Goal: Transaction & Acquisition: Obtain resource

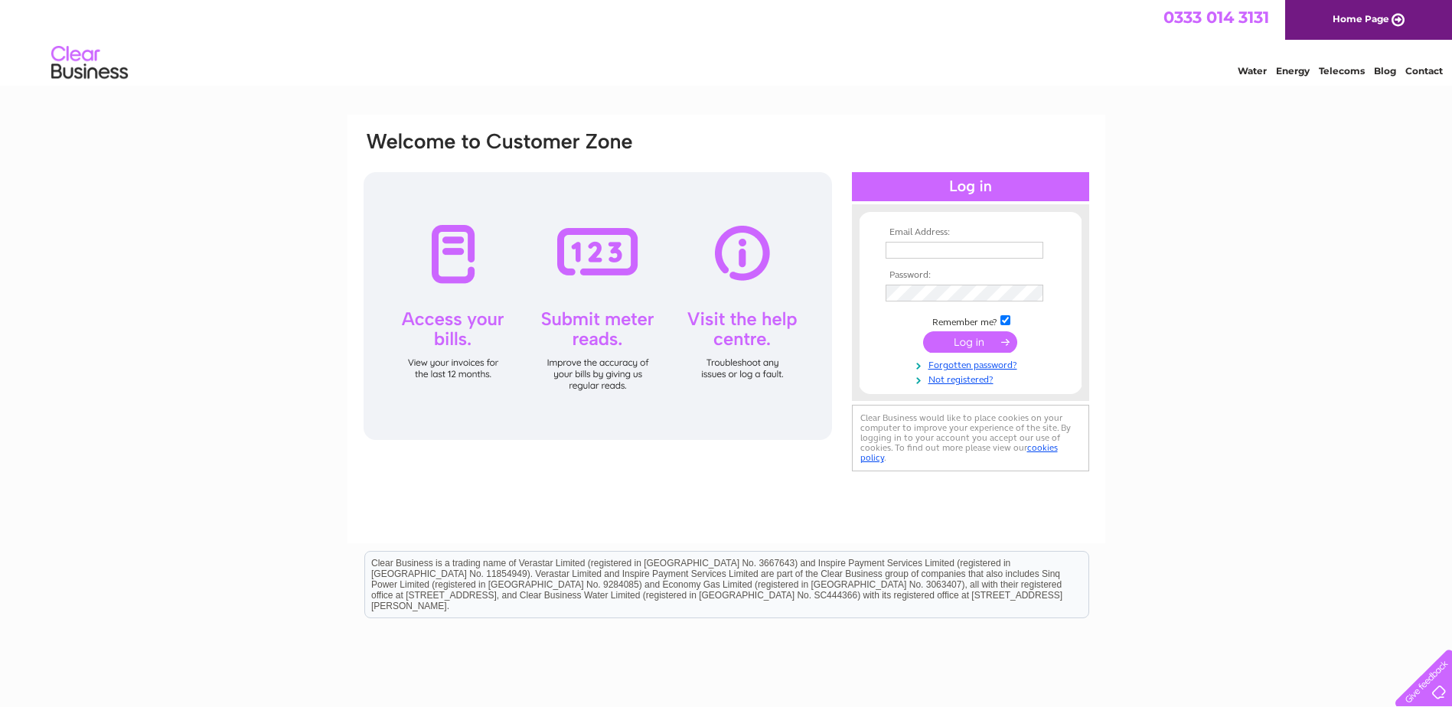
type input "[EMAIL_ADDRESS][DOMAIN_NAME]"
click at [964, 344] on input "submit" at bounding box center [970, 341] width 94 height 21
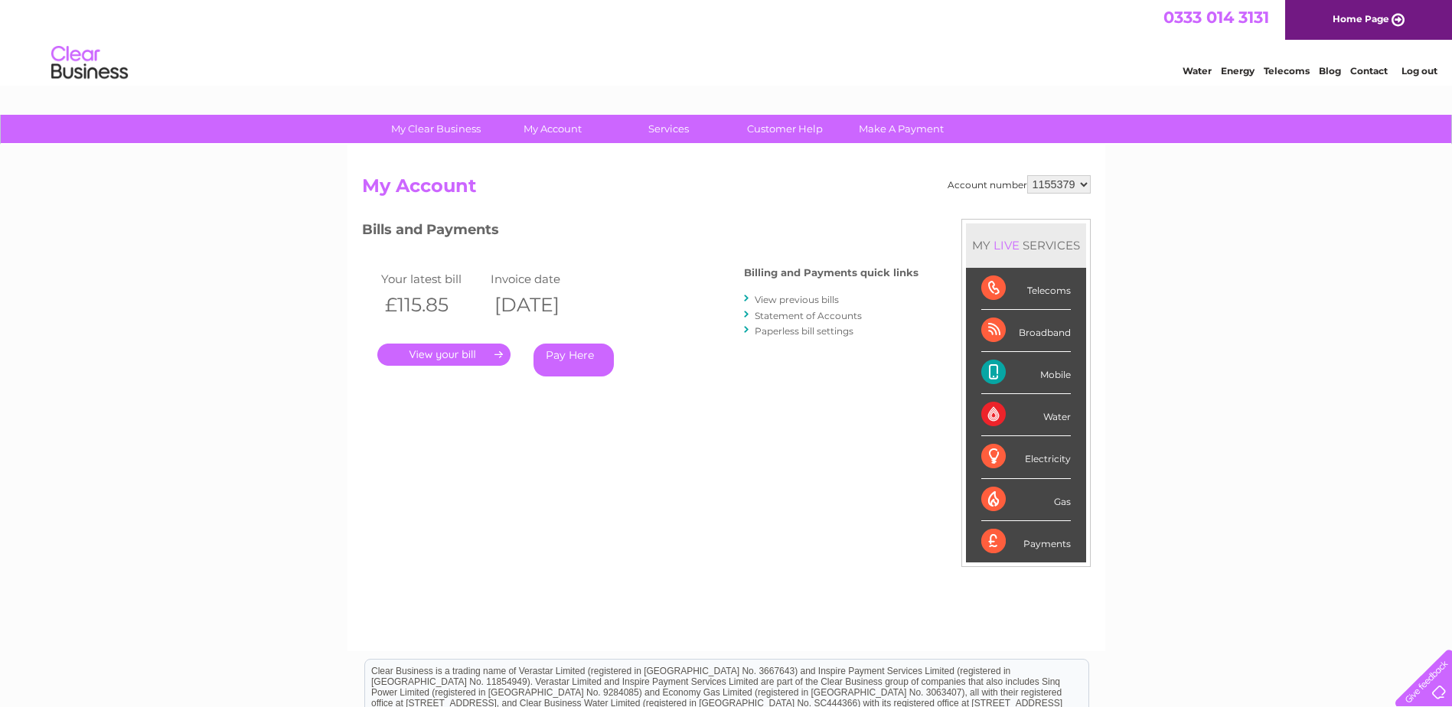
click at [473, 353] on link "." at bounding box center [443, 355] width 133 height 22
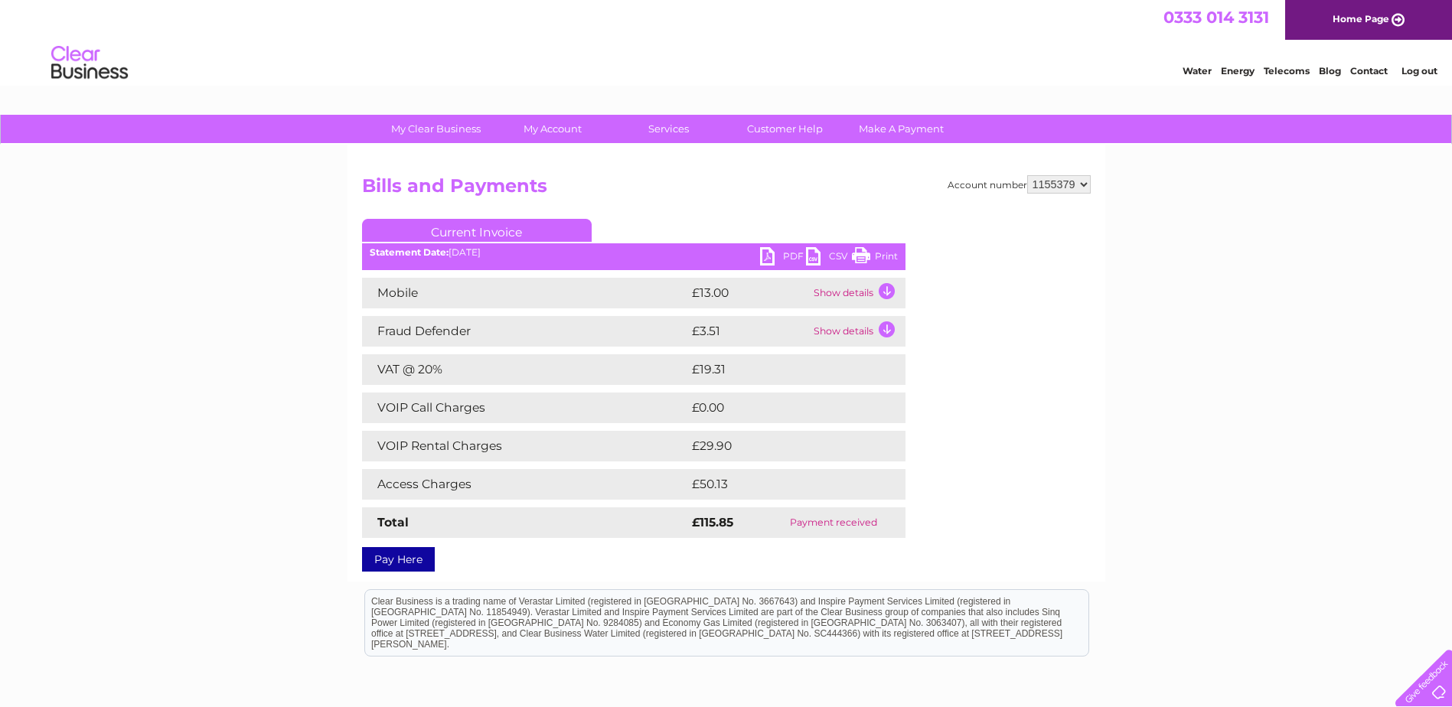
click at [791, 250] on link "PDF" at bounding box center [783, 258] width 46 height 22
click at [795, 253] on link "PDF" at bounding box center [783, 258] width 46 height 22
